Goal: Information Seeking & Learning: Check status

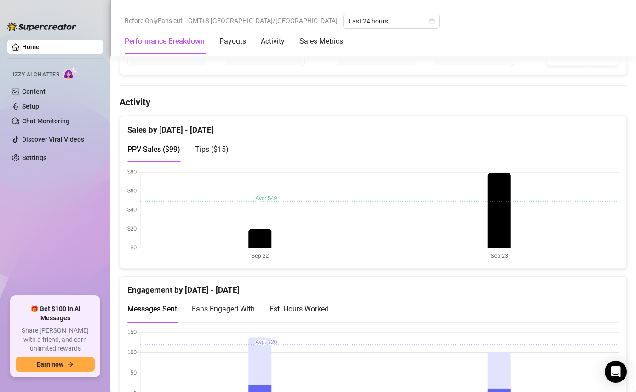
scroll to position [425, 0]
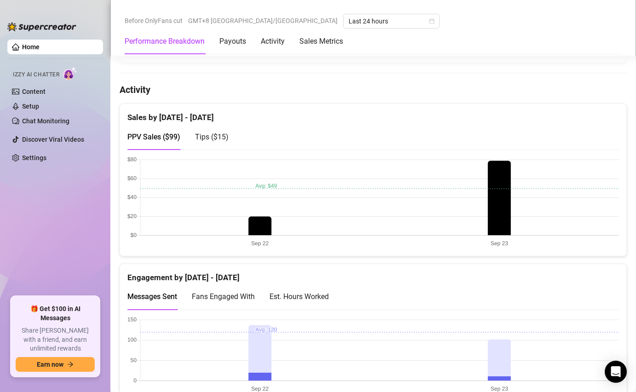
click at [298, 13] on div "Before OnlyFans cut GMT+8 [GEOGRAPHIC_DATA]/[GEOGRAPHIC_DATA] Last 24 hours Per…" at bounding box center [373, 28] width 526 height 56
click at [349, 18] on span "Last 24 hours" at bounding box center [392, 21] width 86 height 14
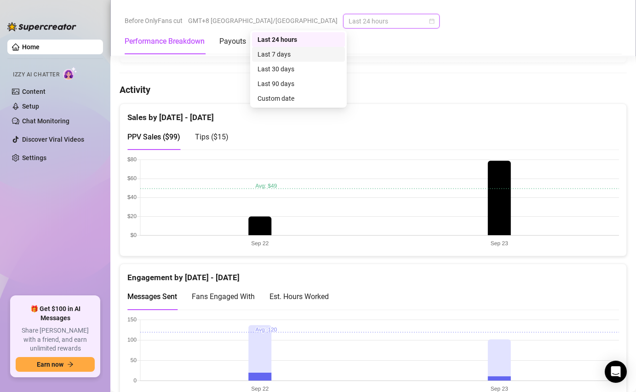
click at [289, 55] on div "Last 7 days" at bounding box center [299, 54] width 82 height 10
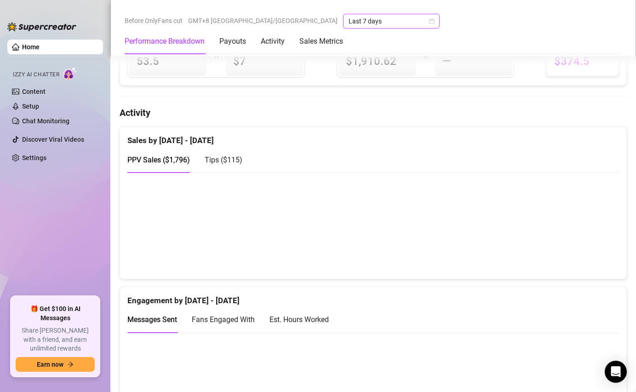
scroll to position [448, 0]
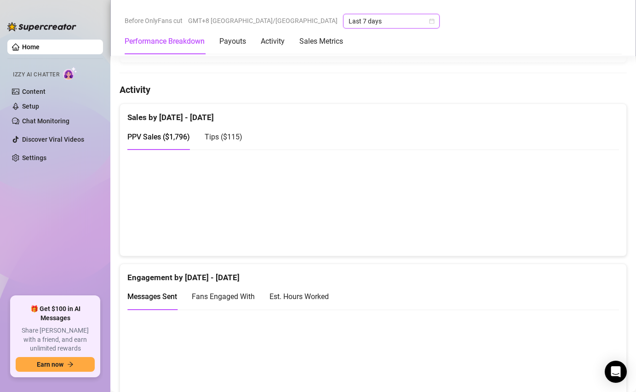
click at [349, 22] on span "Last 7 days" at bounding box center [392, 21] width 86 height 14
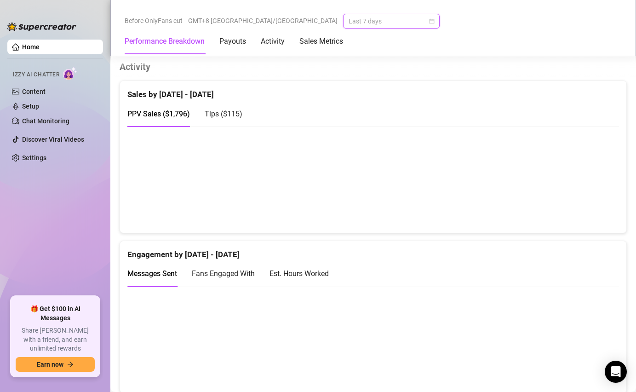
scroll to position [425, 0]
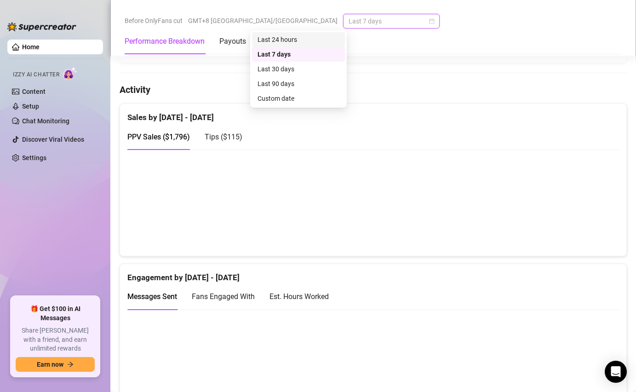
click at [290, 39] on div "Last 24 hours" at bounding box center [299, 40] width 82 height 10
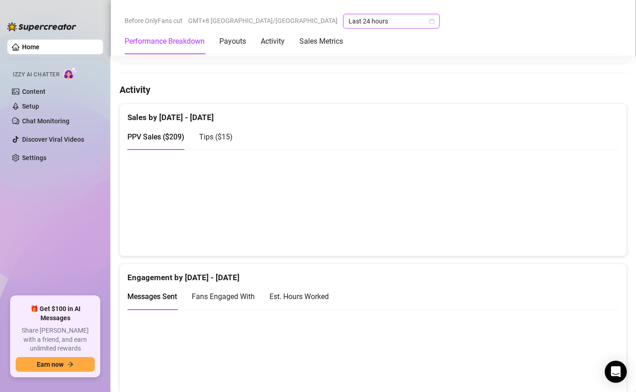
click at [217, 139] on span "Tips ( $15 )" at bounding box center [216, 136] width 34 height 9
click at [168, 136] on span "PPV Sales ( $209 )" at bounding box center [155, 136] width 57 height 9
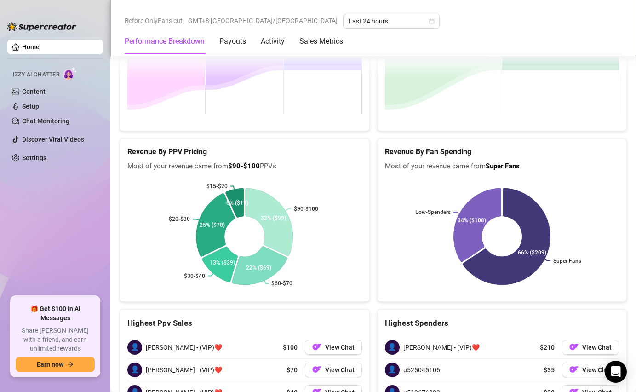
scroll to position [1457, 0]
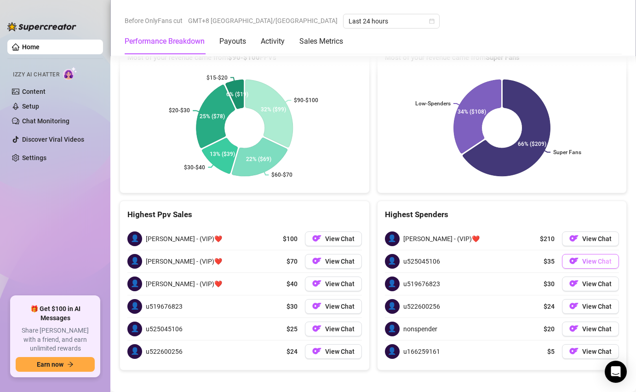
click at [578, 256] on img "button" at bounding box center [574, 260] width 9 height 9
click at [581, 255] on button "View Chat" at bounding box center [590, 261] width 57 height 15
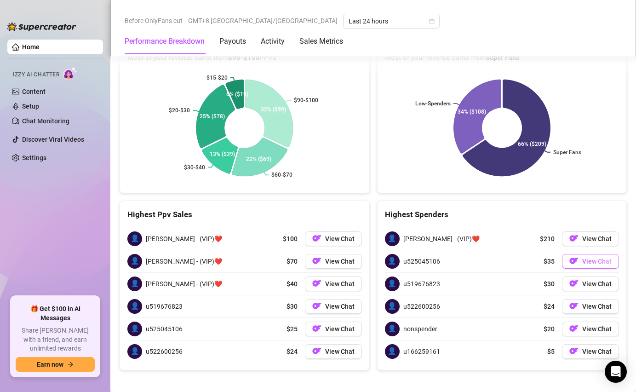
click at [581, 255] on button "View Chat" at bounding box center [590, 261] width 57 height 15
click at [428, 256] on span "u525045106" at bounding box center [421, 261] width 37 height 10
click at [392, 258] on span "👤" at bounding box center [392, 261] width 15 height 15
click at [550, 256] on span "$35" at bounding box center [549, 261] width 11 height 10
click at [584, 258] on span "View Chat" at bounding box center [596, 261] width 29 height 7
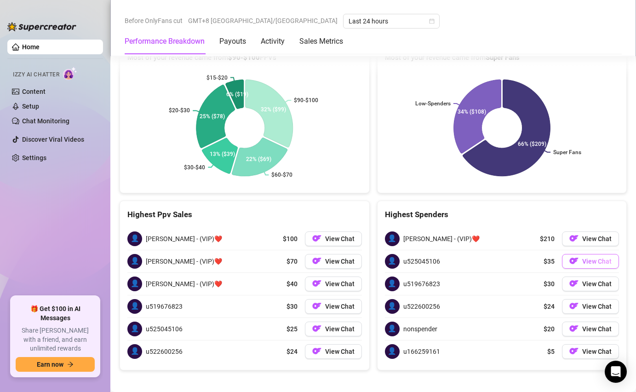
click at [584, 258] on span "View Chat" at bounding box center [596, 261] width 29 height 7
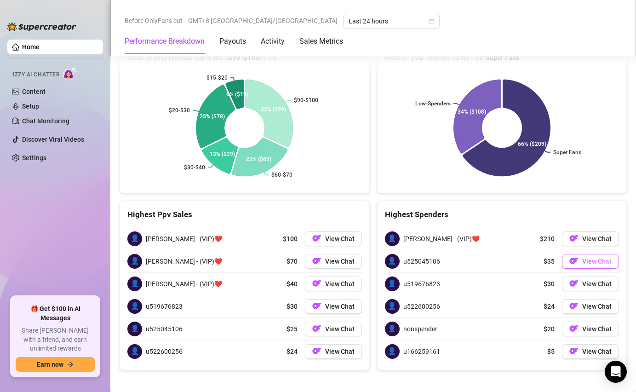
click at [584, 258] on span "View Chat" at bounding box center [596, 261] width 29 height 7
